Goal: Check status

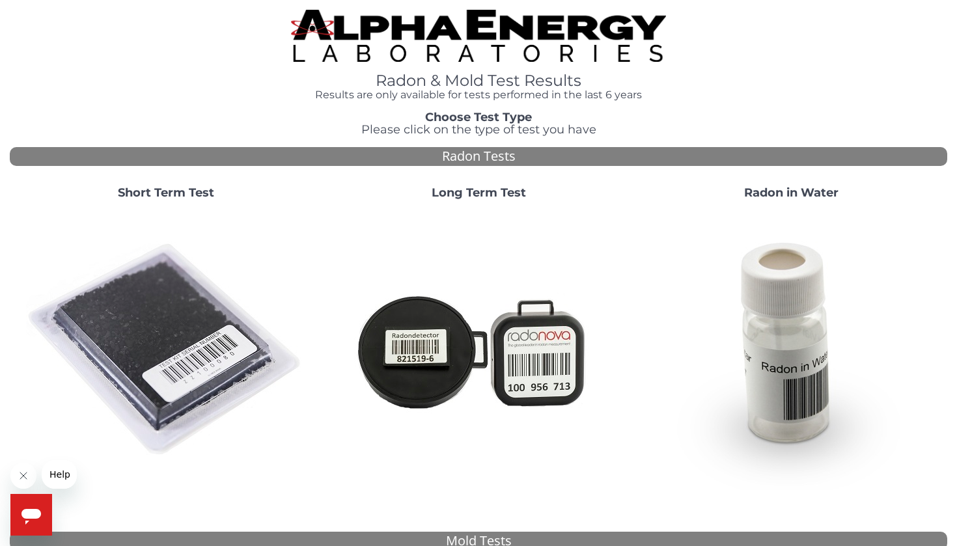
click at [182, 188] on strong "Short Term Test" at bounding box center [166, 193] width 96 height 14
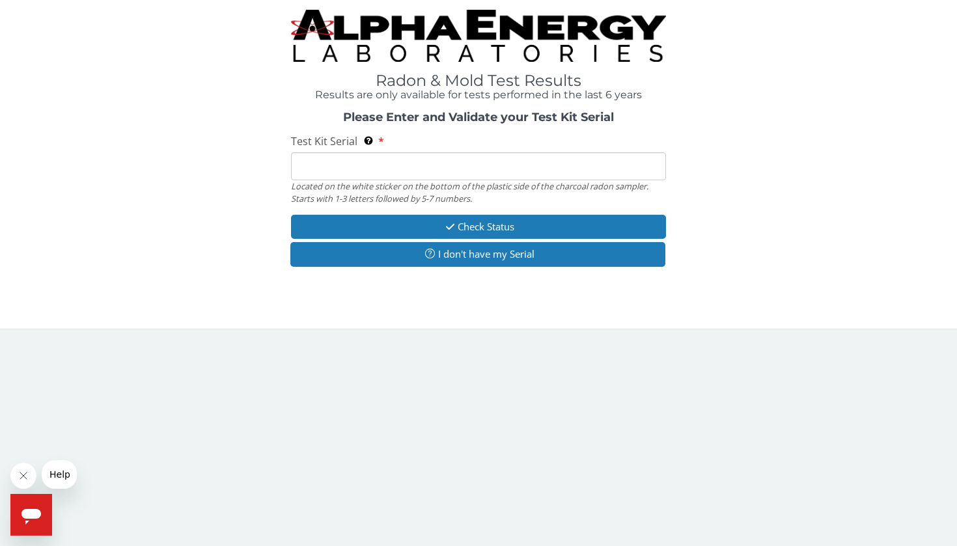
click at [339, 163] on input "Test Kit Serial Located on the white sticker on the bottom of the plastic side …" at bounding box center [478, 166] width 375 height 28
paste input "FE409088"
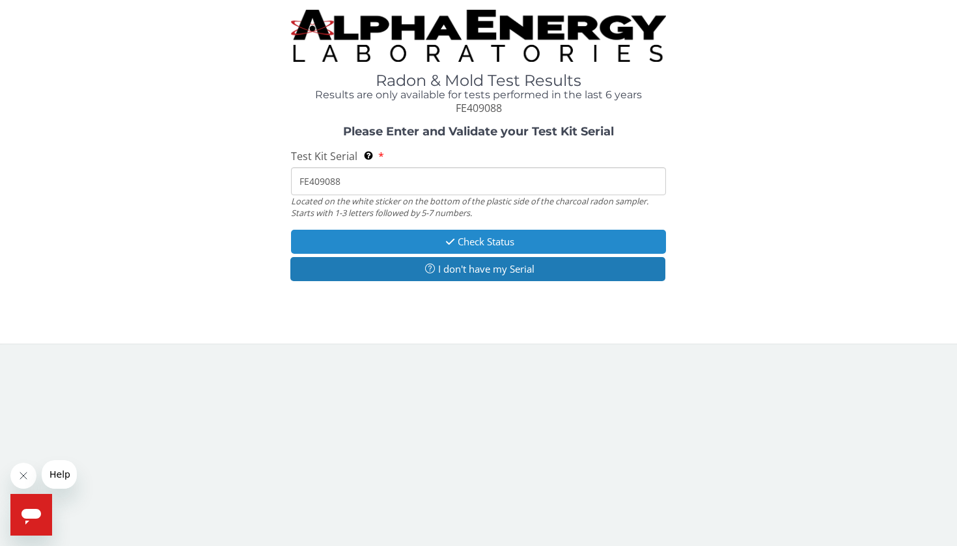
type input "FE409088"
click at [473, 240] on button "Check Status" at bounding box center [478, 242] width 375 height 24
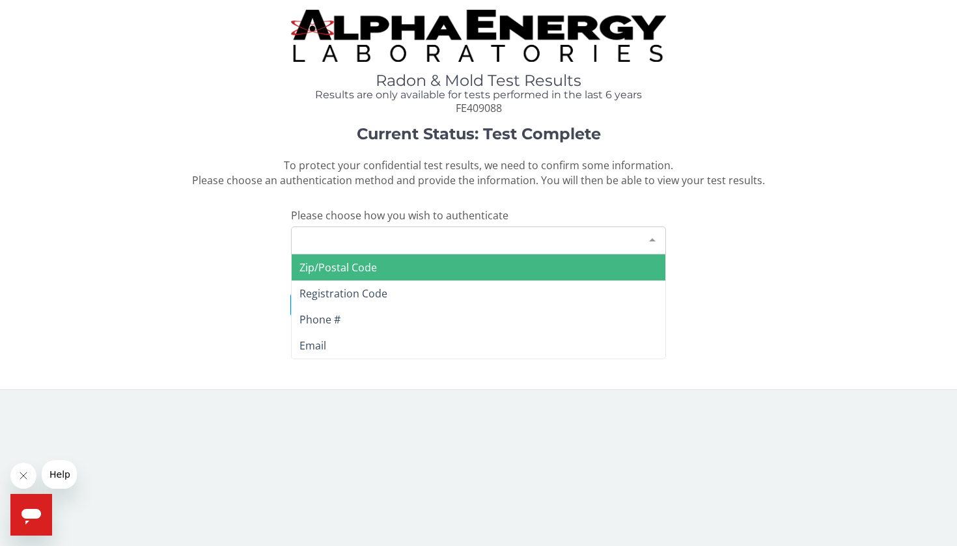
click at [442, 241] on div "Please make a selection" at bounding box center [478, 241] width 375 height 28
click at [383, 263] on span "Zip/Postal Code" at bounding box center [479, 268] width 374 height 26
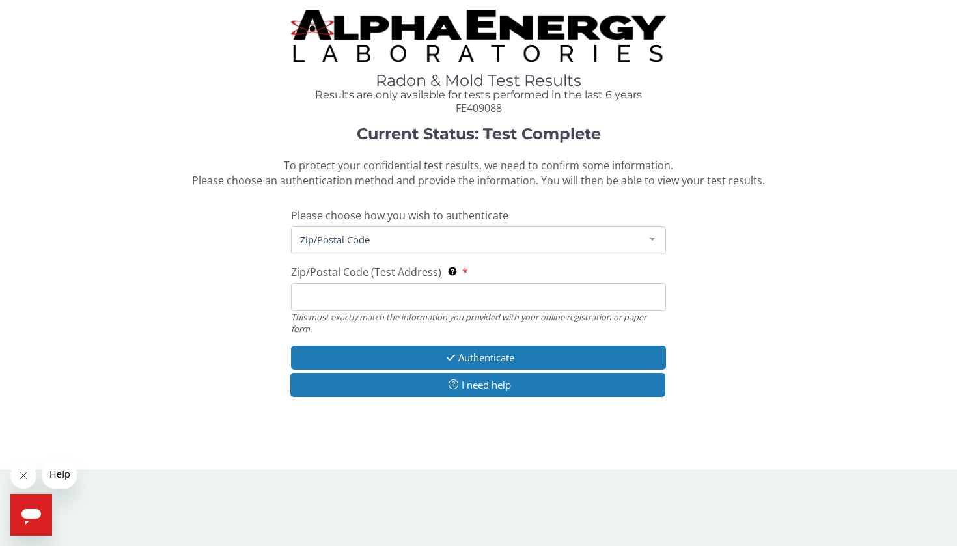
click at [338, 291] on input "Zip/Postal Code (Test Address) This must exactly match the information you prov…" at bounding box center [478, 297] width 375 height 28
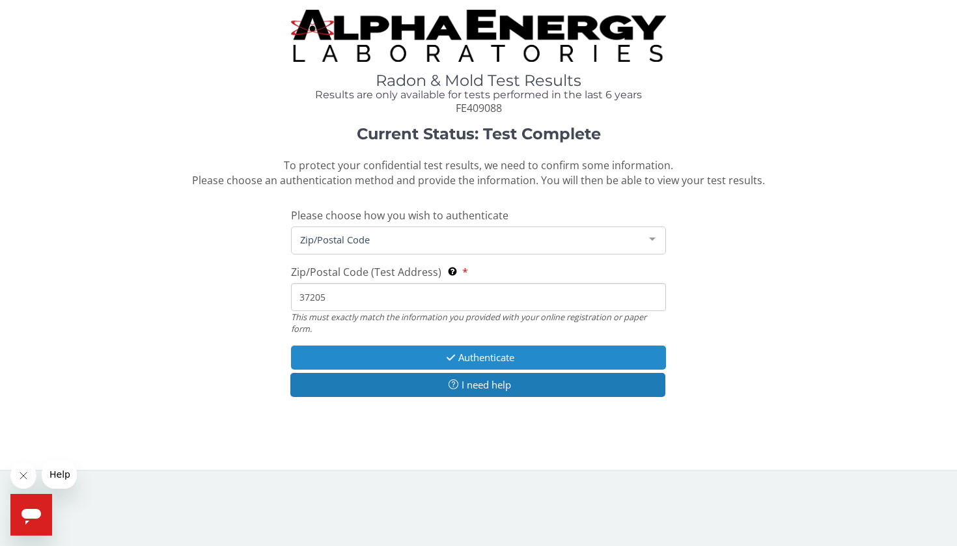
type input "37205"
click at [405, 350] on button "Authenticate" at bounding box center [478, 358] width 375 height 24
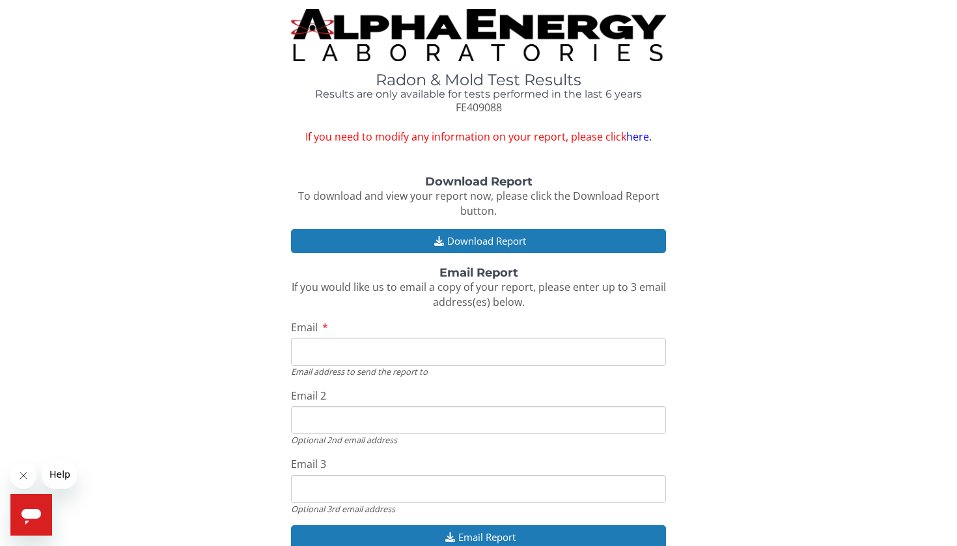
scroll to position [1, 0]
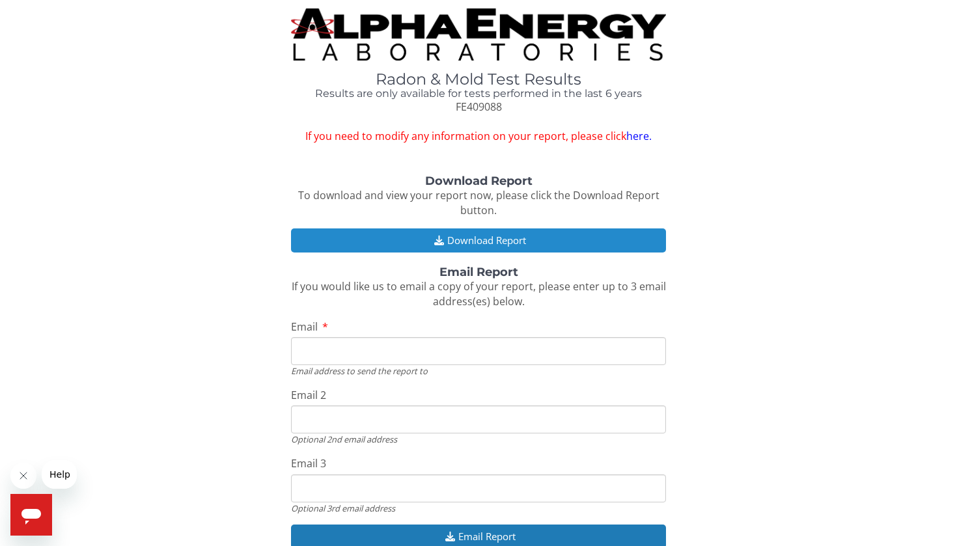
click at [509, 233] on button "Download Report" at bounding box center [478, 241] width 375 height 24
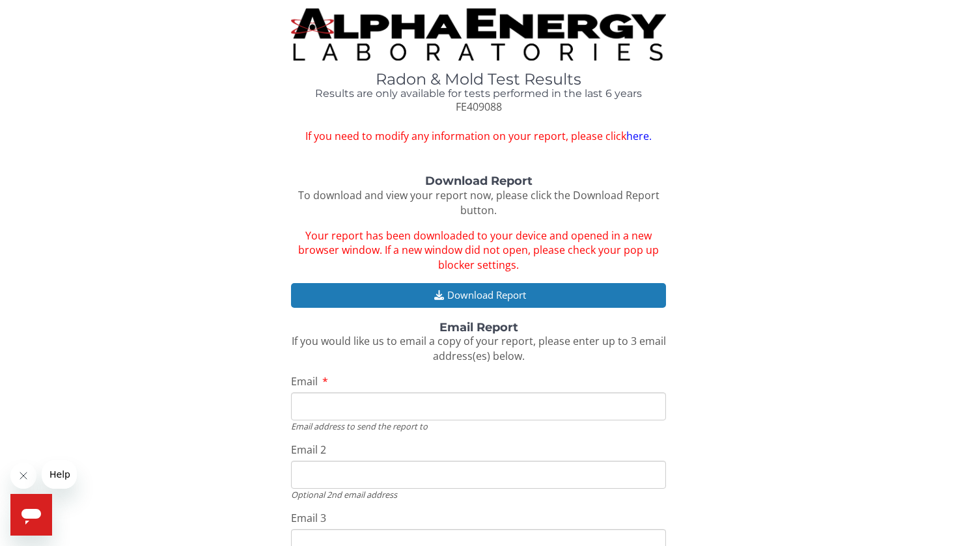
click at [810, 234] on div "Download Report To download and view your report now, please click the Download…" at bounding box center [479, 396] width 938 height 443
